Goal: Task Accomplishment & Management: Use online tool/utility

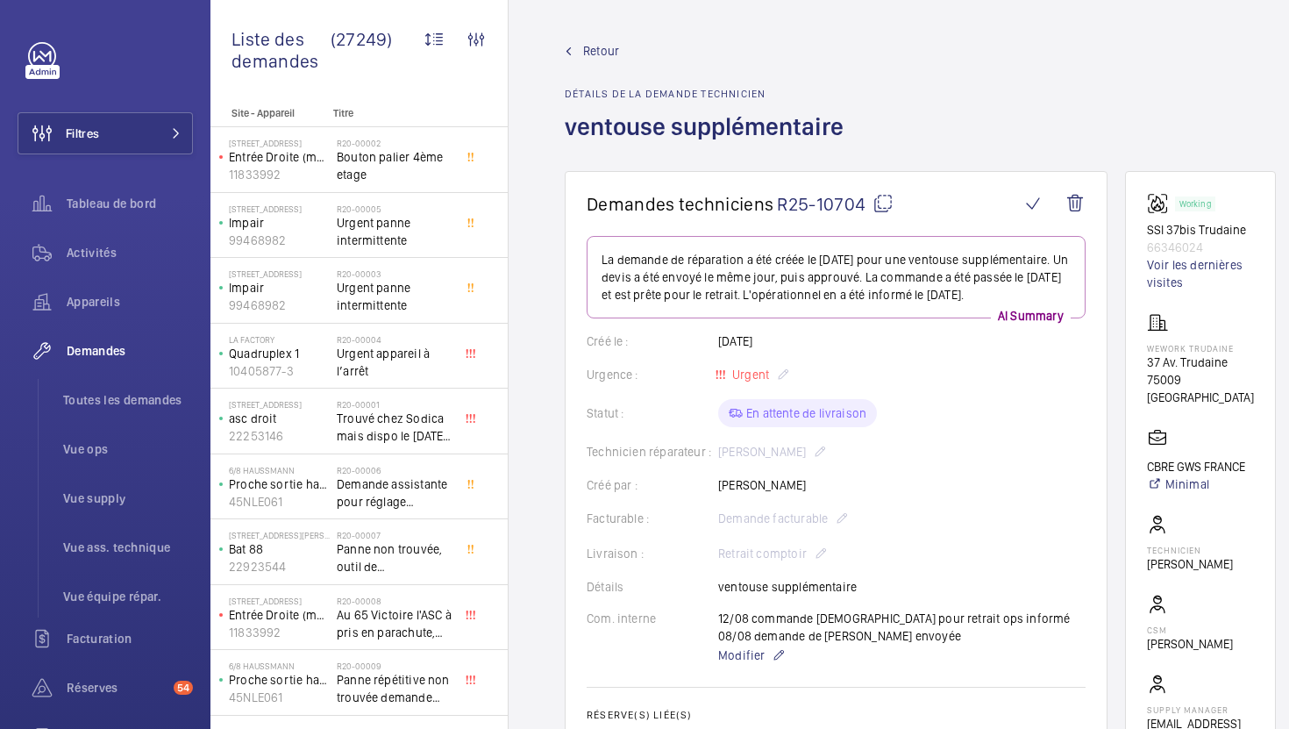
scroll to position [297, 0]
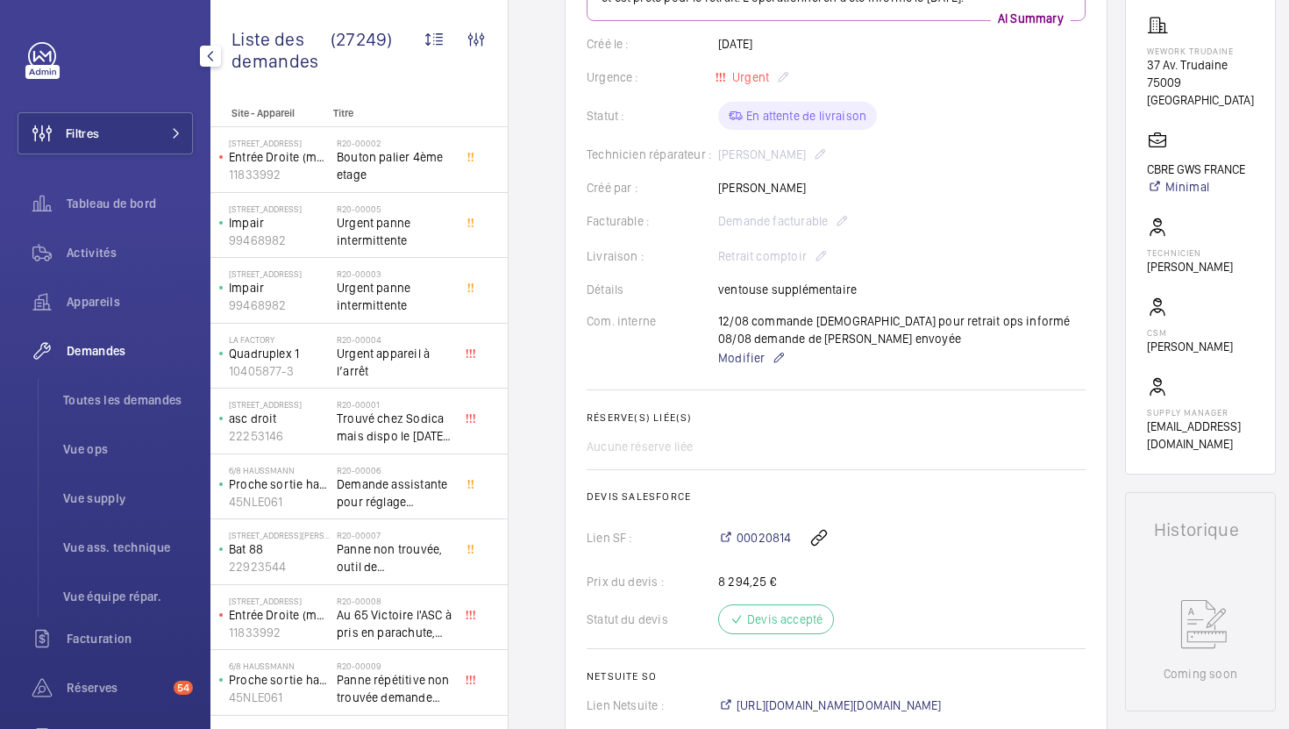
click at [106, 360] on div "Demandes" at bounding box center [105, 351] width 175 height 42
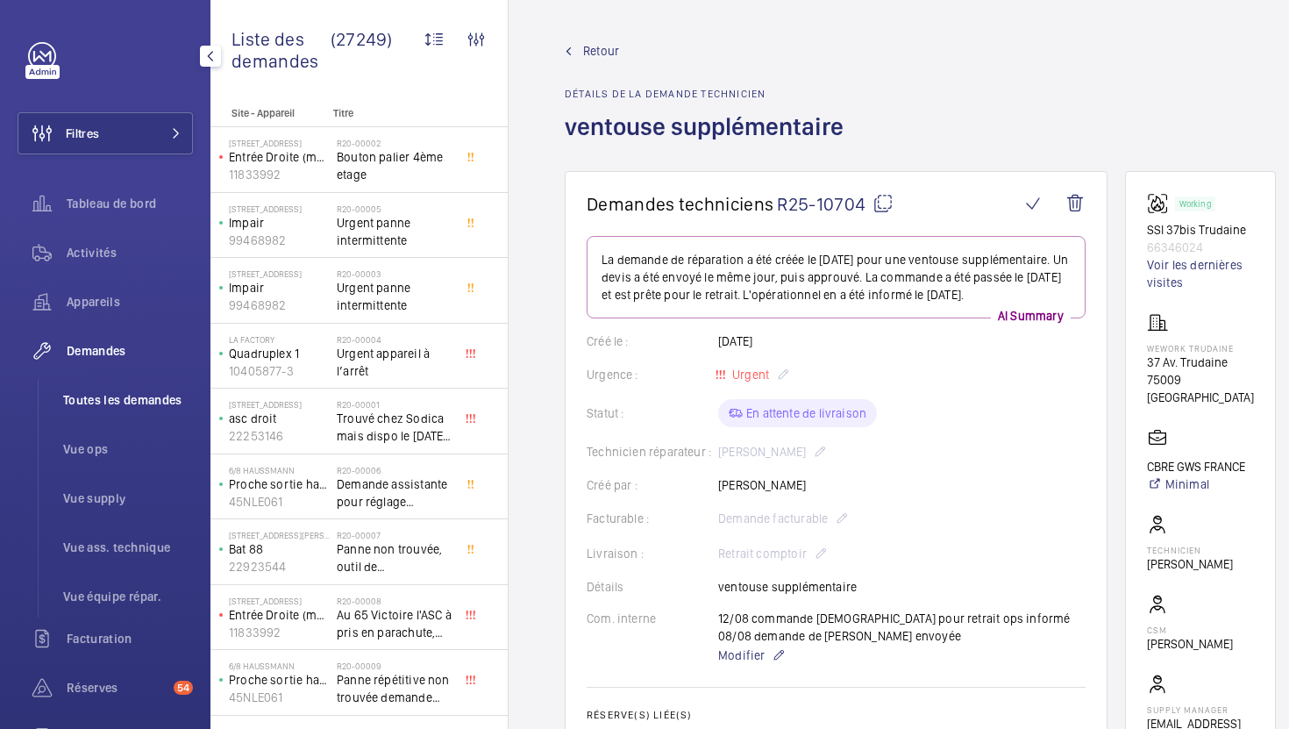
click at [126, 402] on span "Toutes les demandes" at bounding box center [128, 400] width 130 height 18
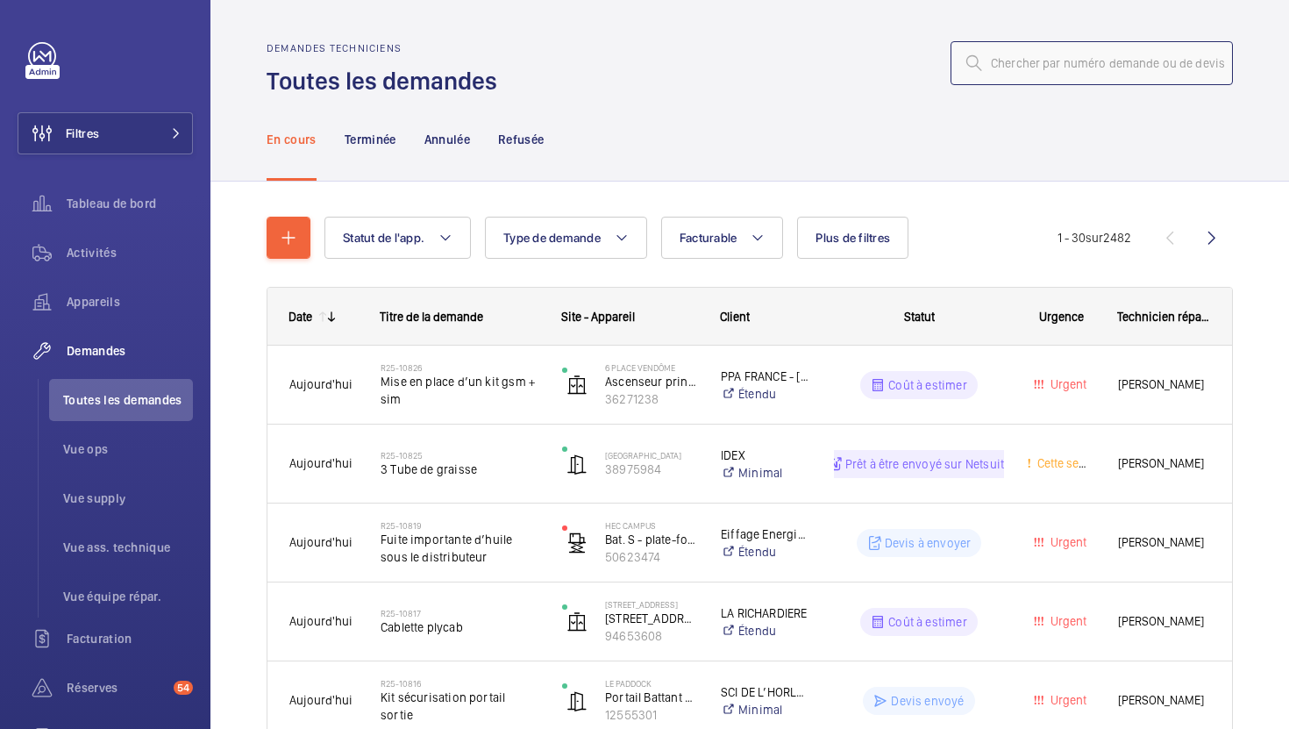
click at [1110, 55] on input "text" at bounding box center [1092, 63] width 282 height 44
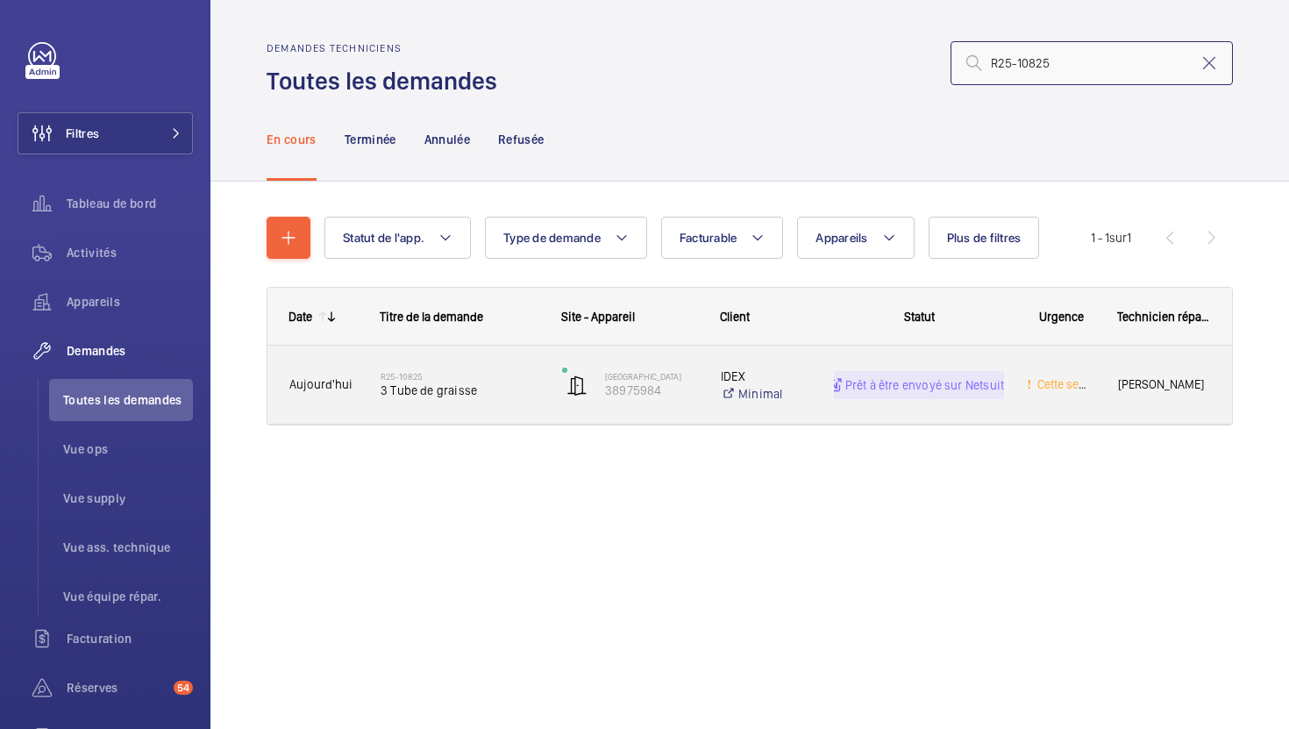
type input "R25-10825"
click at [547, 406] on div "[GEOGRAPHIC_DATA] 38975984" at bounding box center [619, 385] width 157 height 72
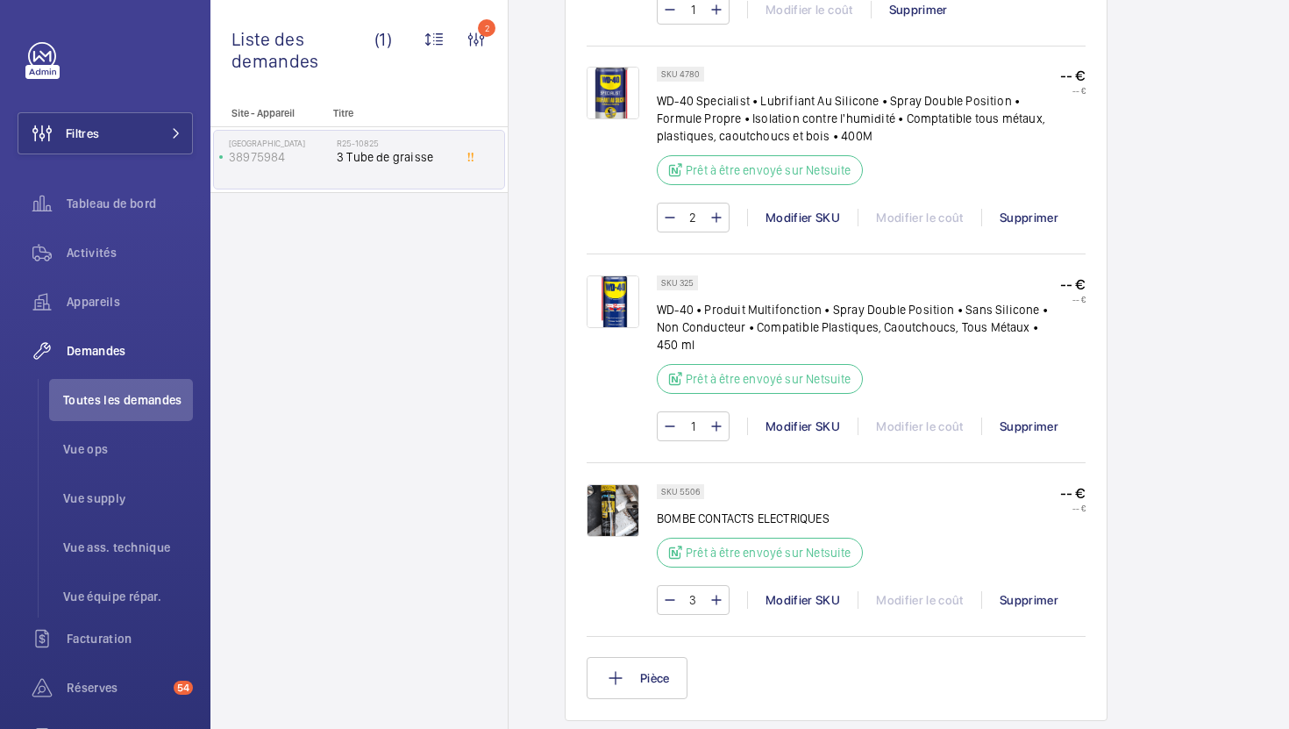
scroll to position [1176, 0]
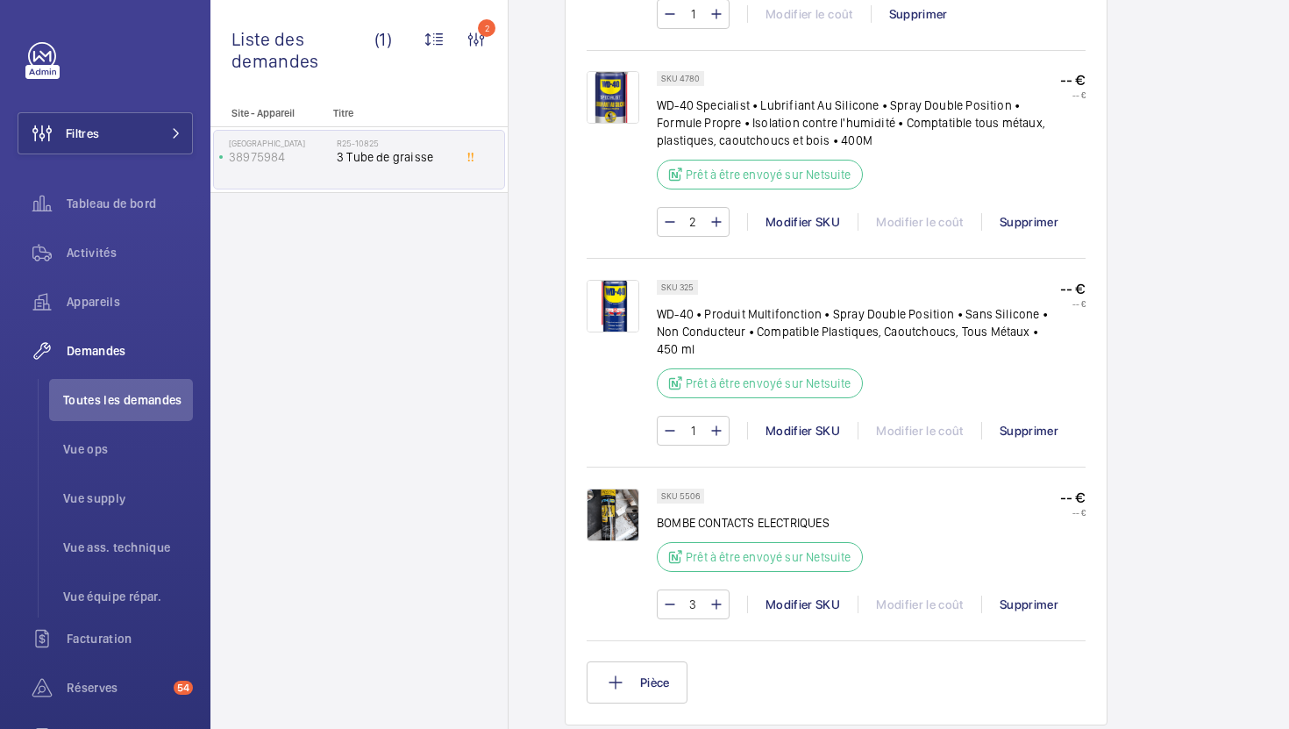
click at [611, 488] on img at bounding box center [613, 514] width 53 height 53
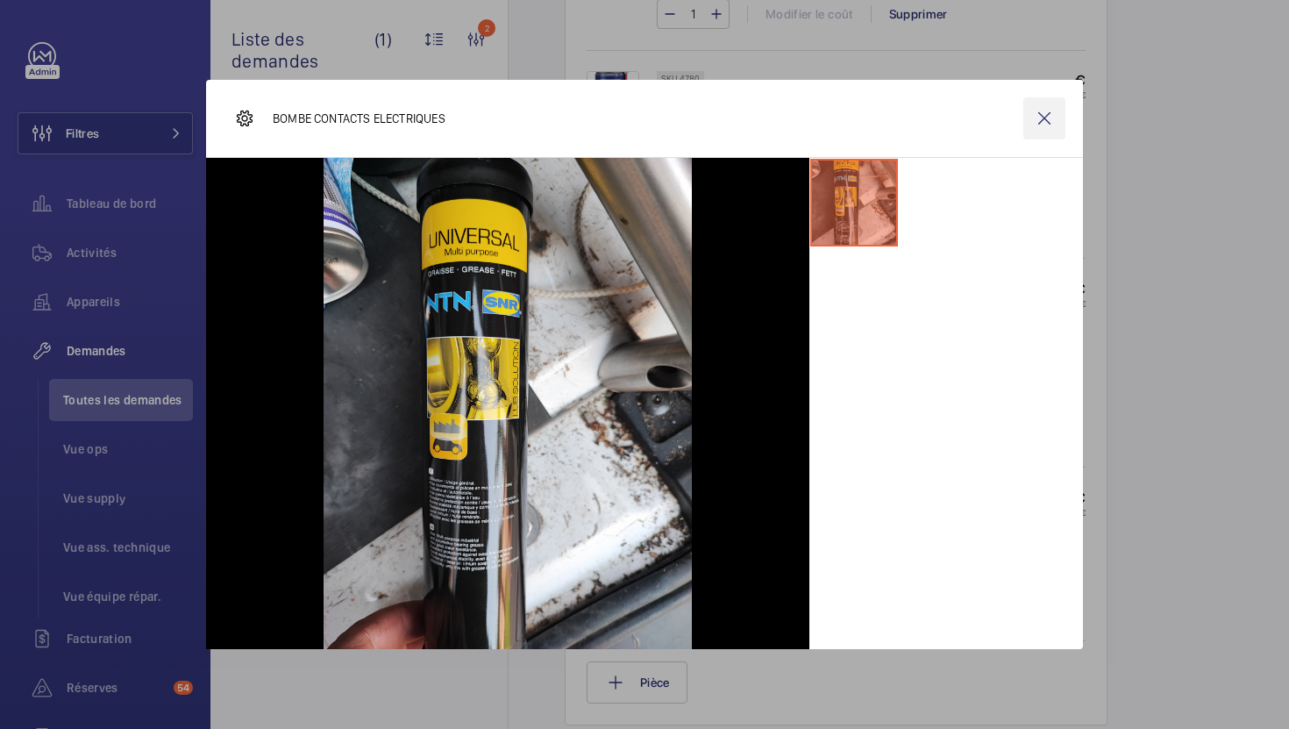
click at [1042, 130] on wm-front-icon-button at bounding box center [1044, 118] width 42 height 42
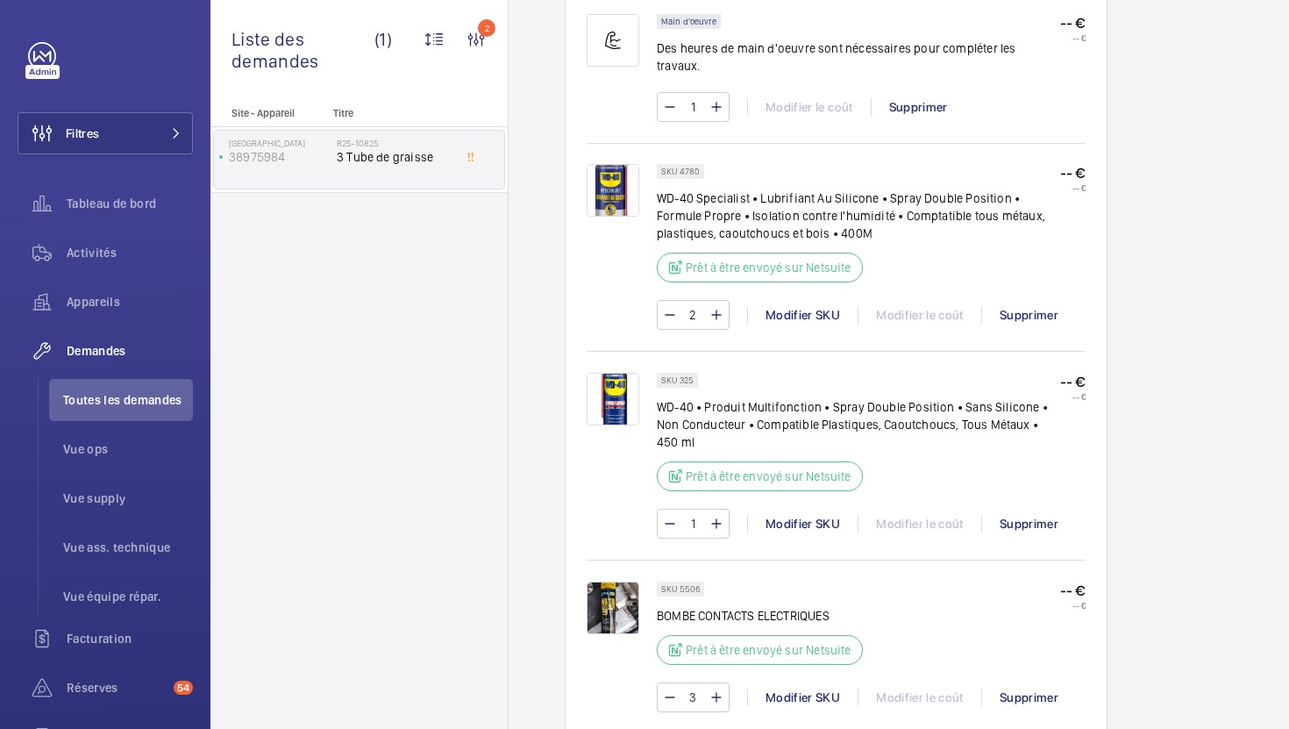
scroll to position [1125, 0]
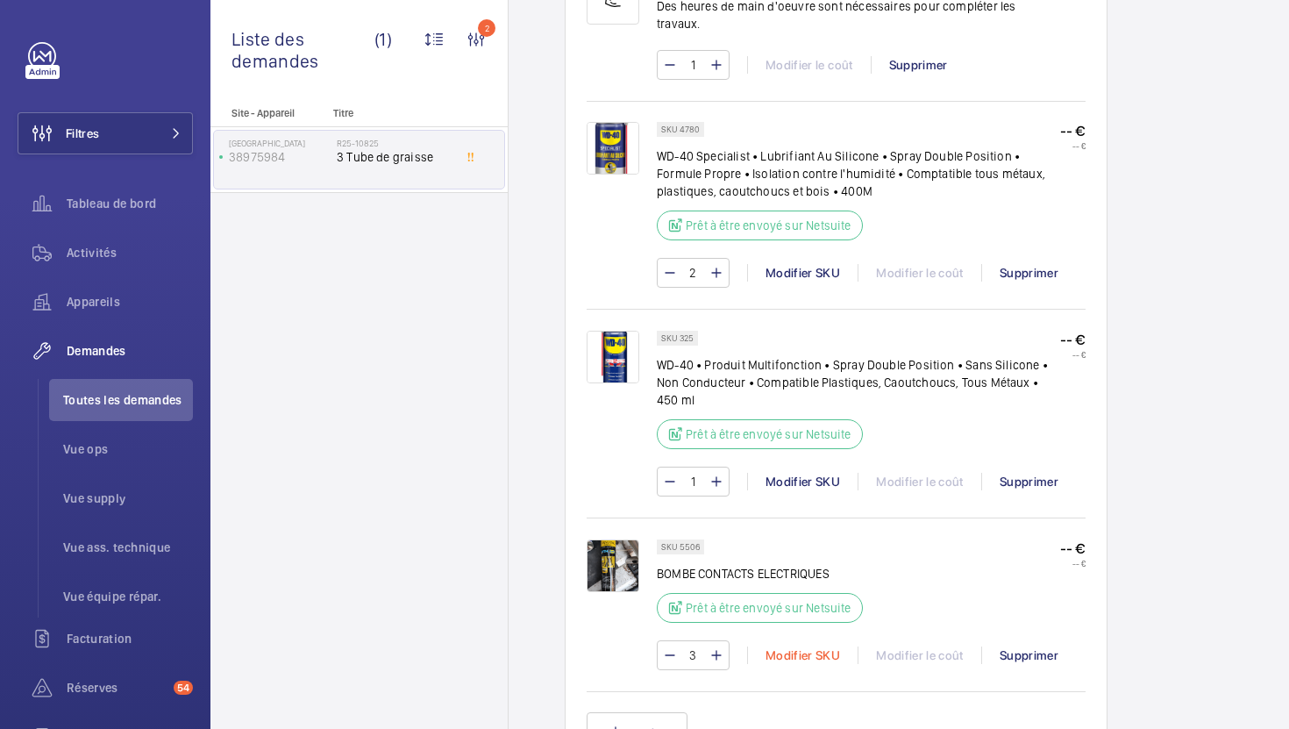
click at [802, 646] on div "Modifier SKU" at bounding box center [802, 655] width 110 height 18
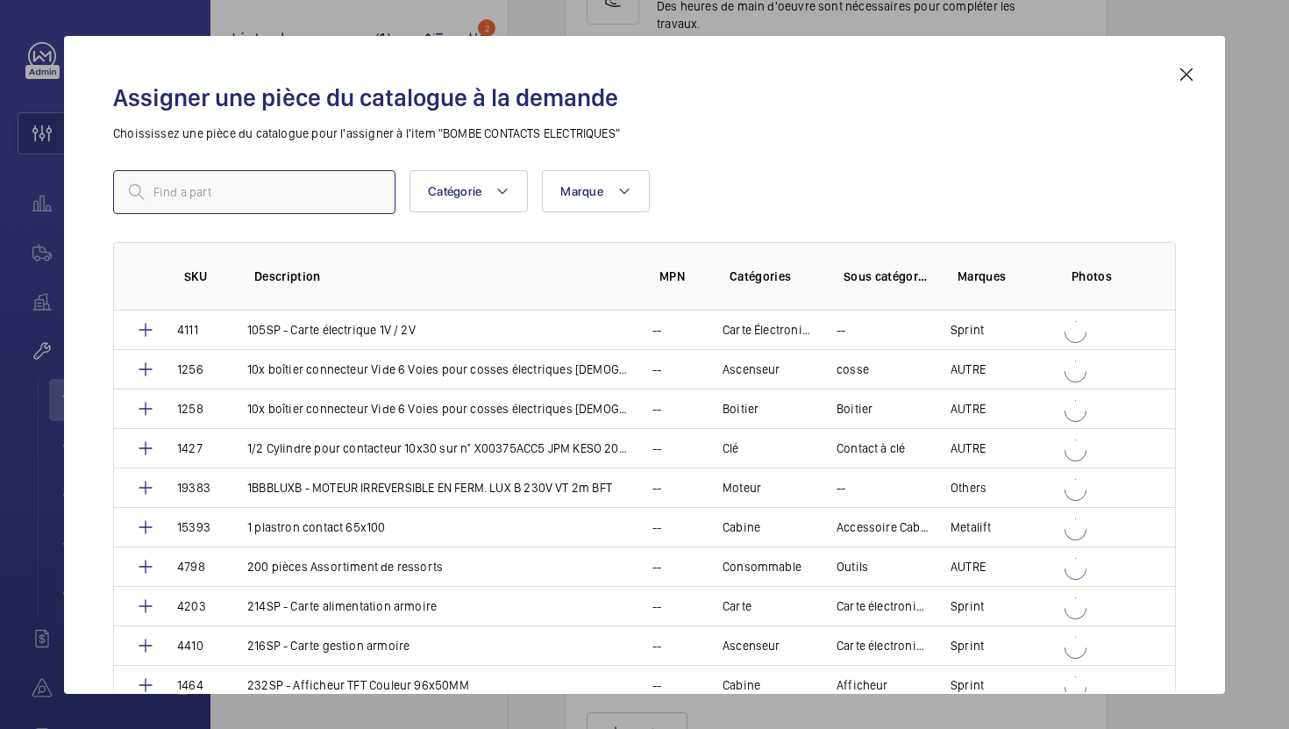
click at [309, 185] on input "text" at bounding box center [254, 192] width 282 height 44
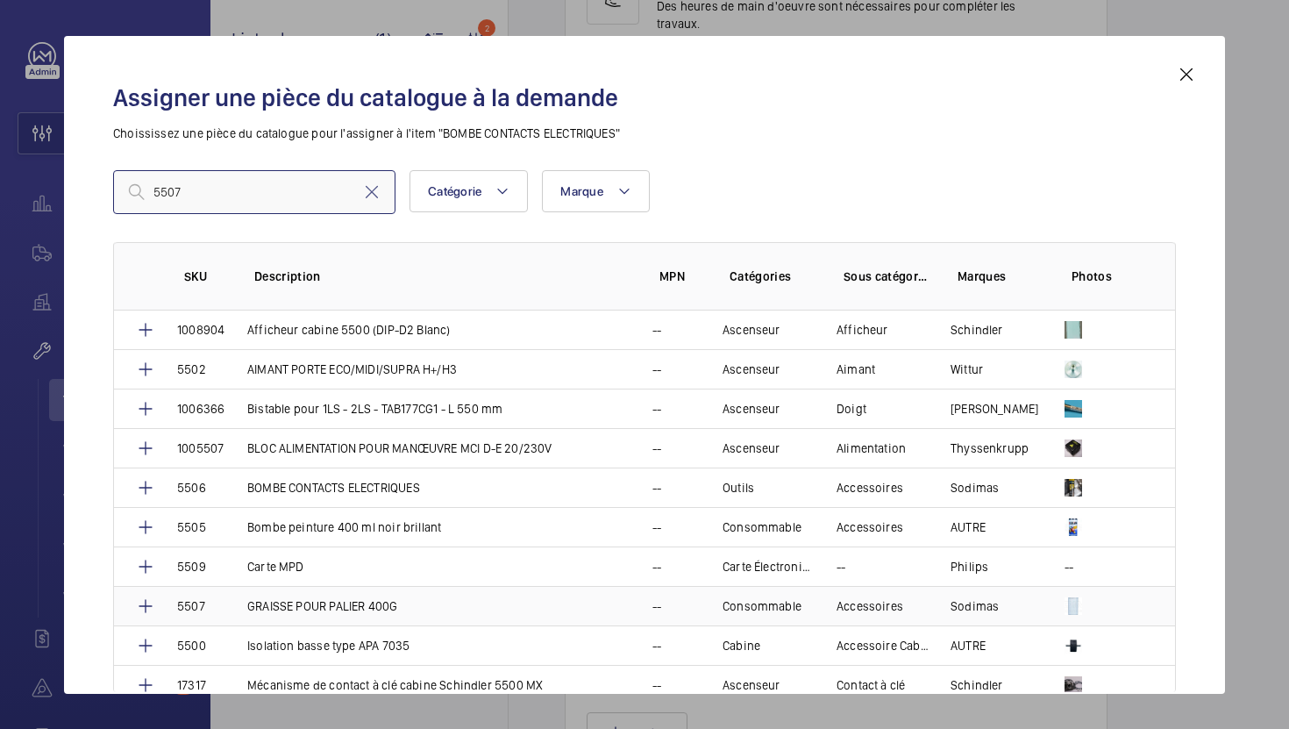
type input "5507"
click at [363, 589] on td "GRAISSE POUR PALIER 400G" at bounding box center [428, 605] width 405 height 39
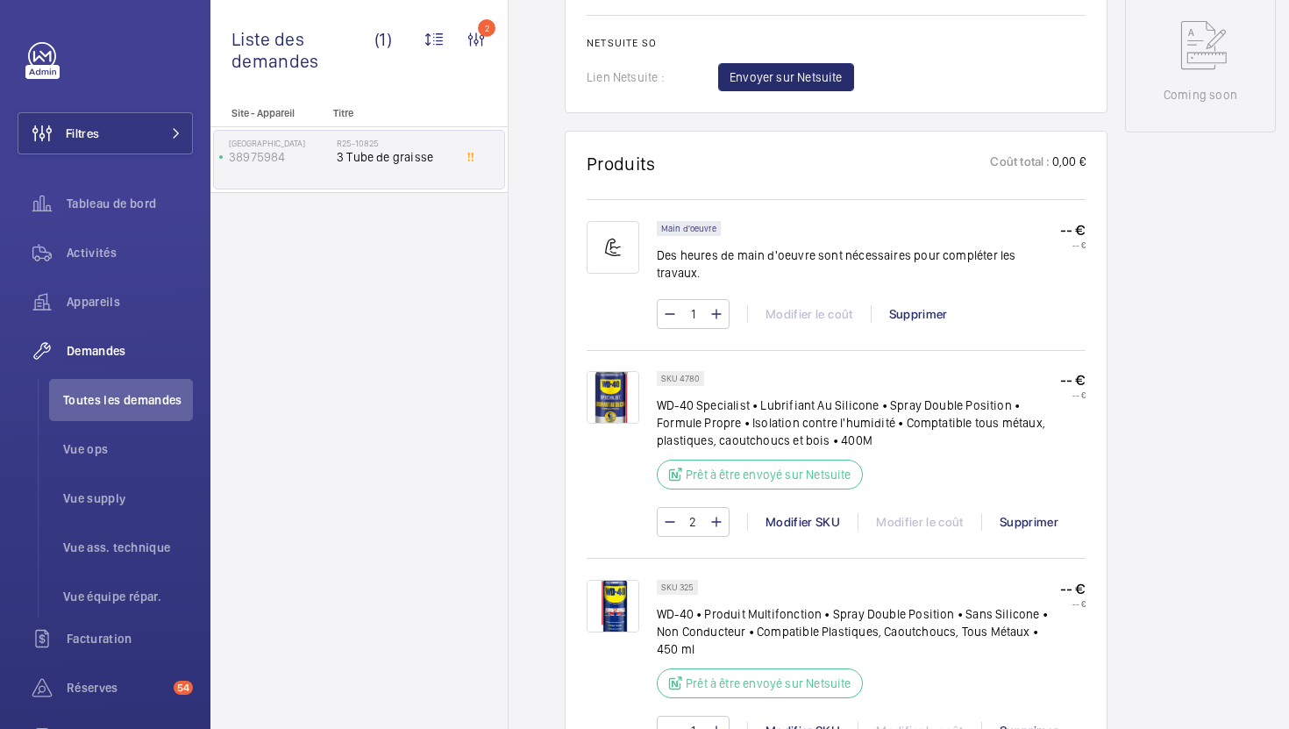
scroll to position [770, 0]
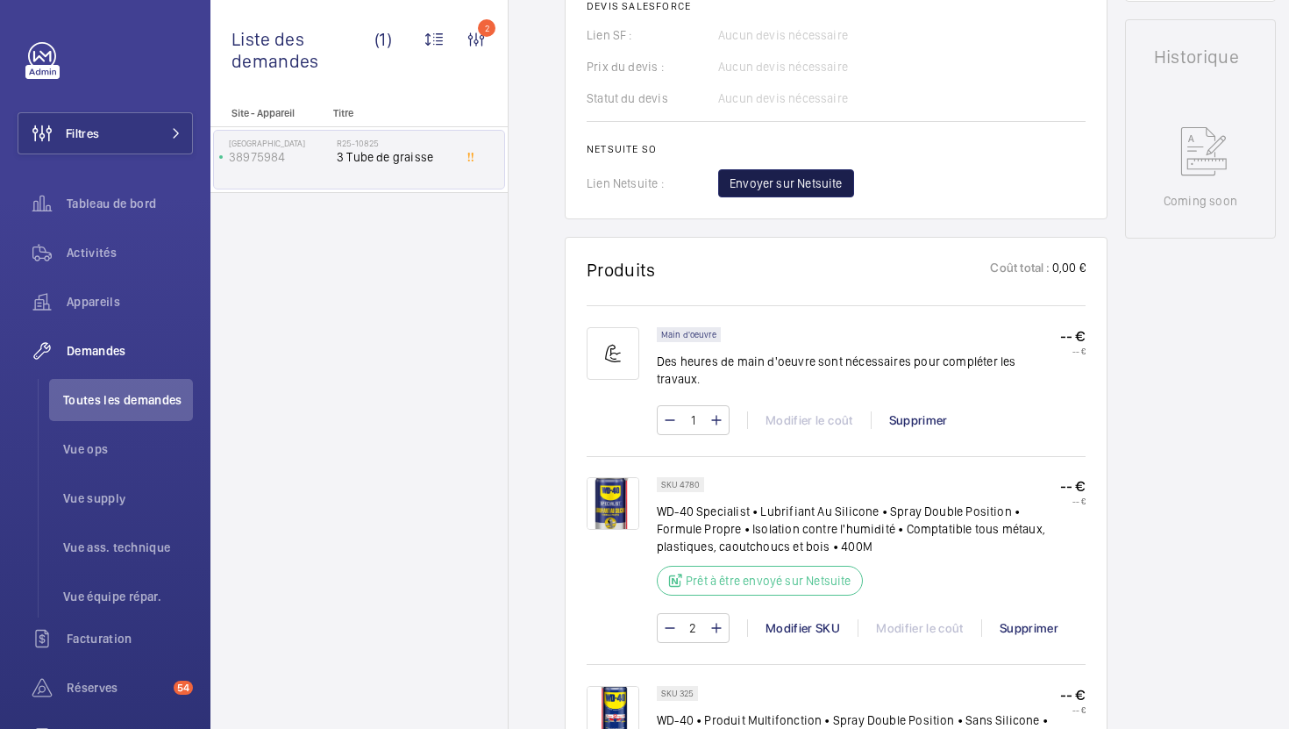
click at [819, 178] on span "Envoyer sur Netsuite" at bounding box center [786, 184] width 113 height 18
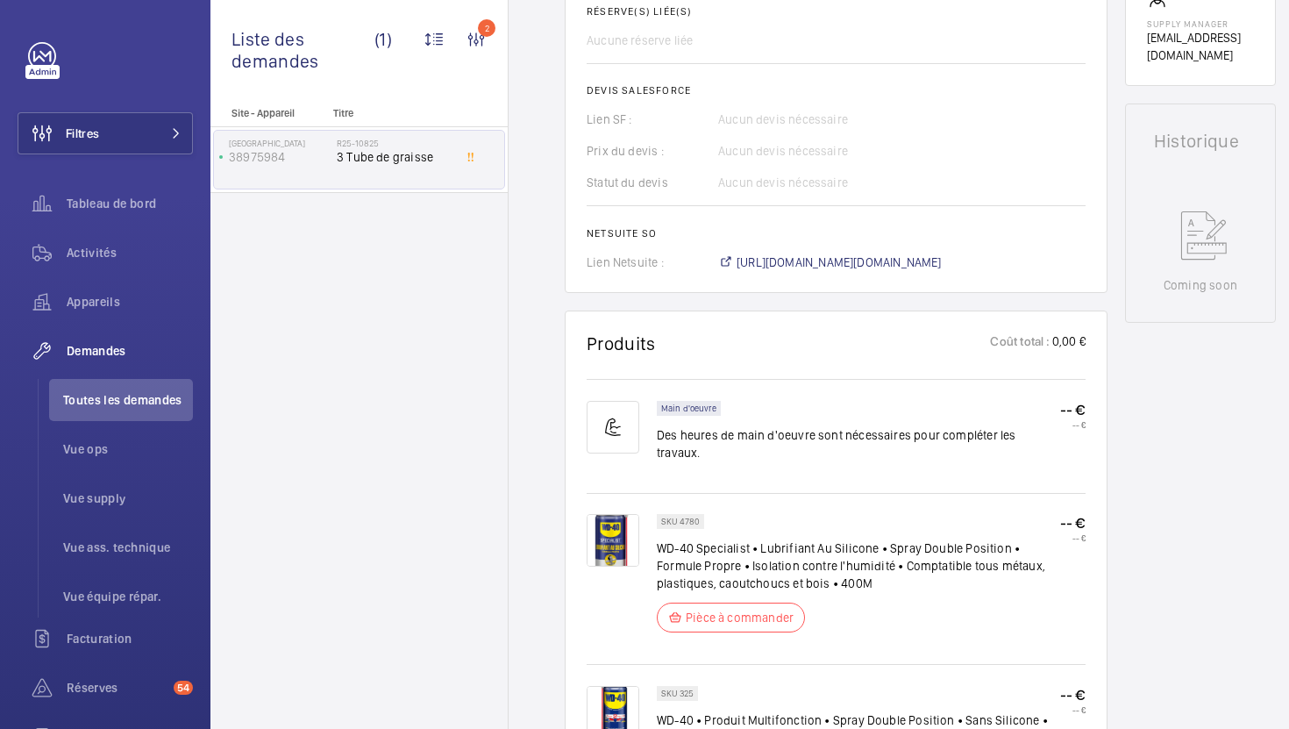
scroll to position [706, 0]
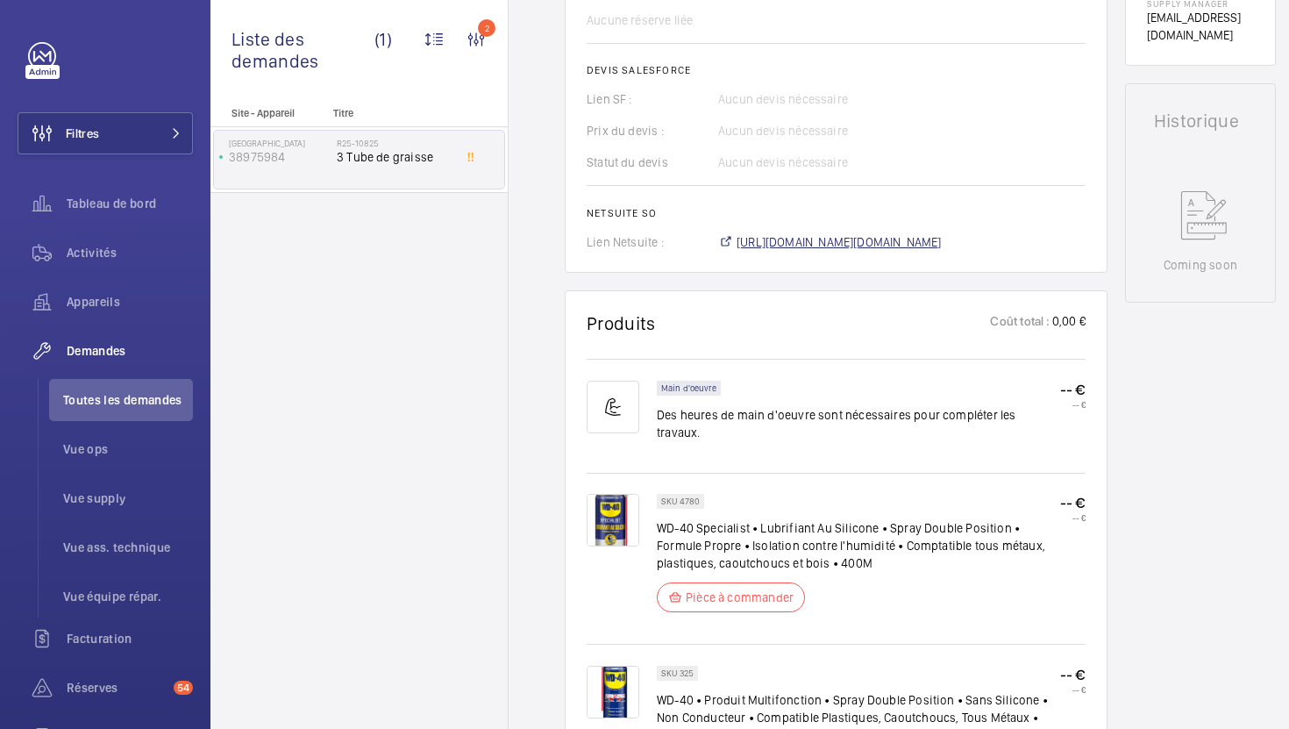
click at [942, 247] on span "[URL][DOMAIN_NAME][DOMAIN_NAME]" at bounding box center [839, 242] width 205 height 18
